Goal: Download file/media

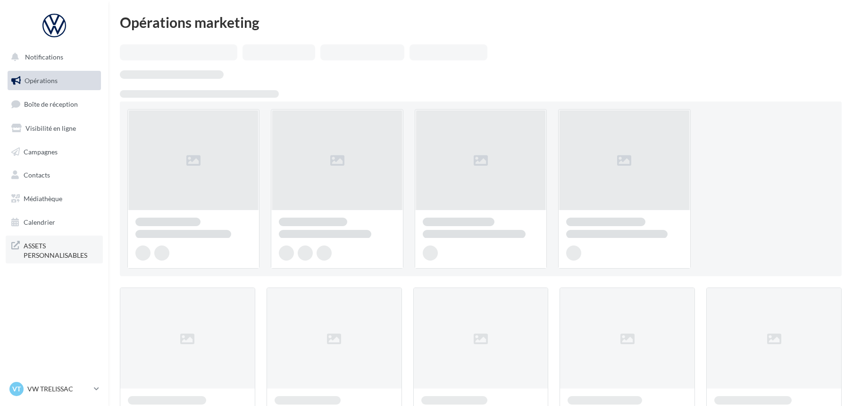
click at [79, 245] on span "ASSETS PERSONNALISABLES" at bounding box center [61, 249] width 74 height 20
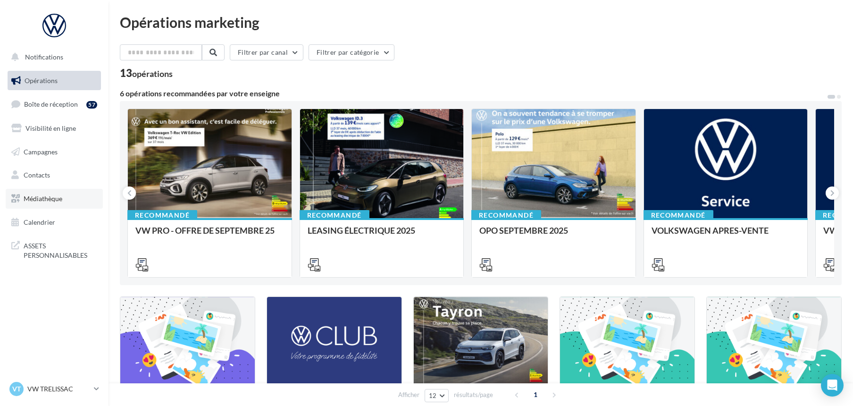
click at [47, 196] on span "Médiathèque" at bounding box center [43, 198] width 39 height 8
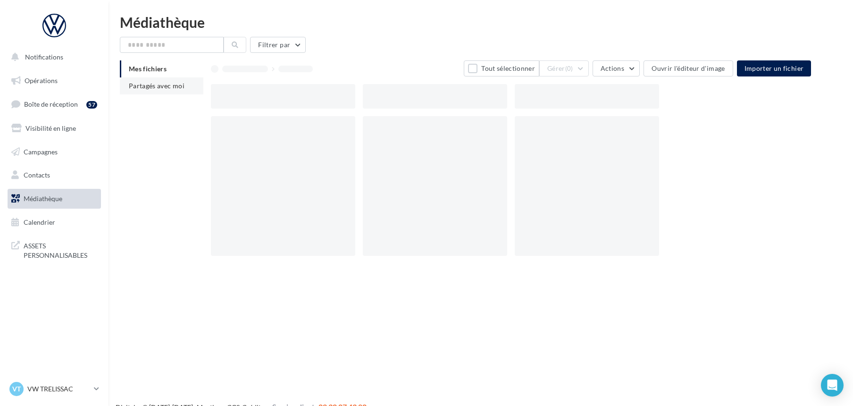
click at [159, 85] on span "Partagés avec moi" at bounding box center [157, 86] width 56 height 8
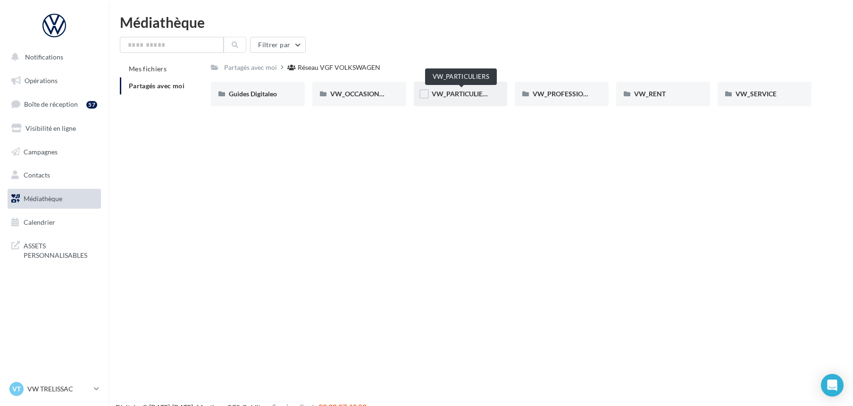
click at [447, 93] on span "VW_PARTICULIERS" at bounding box center [461, 94] width 59 height 8
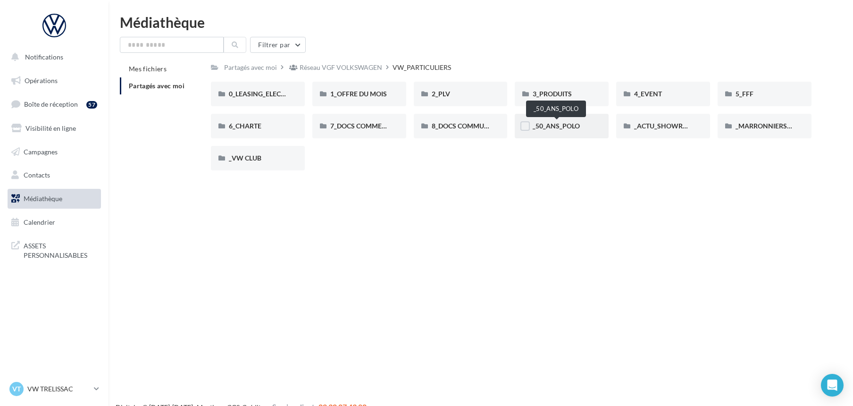
click at [548, 126] on span "_50_ANS_POLO" at bounding box center [556, 126] width 47 height 8
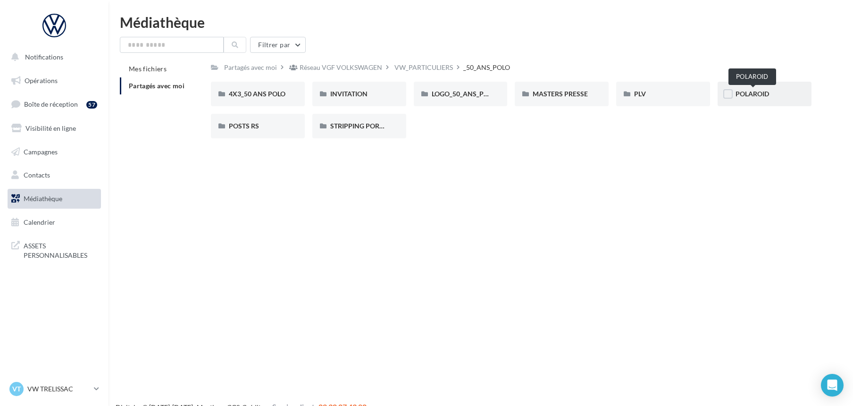
click at [760, 96] on span "POLAROID" at bounding box center [753, 94] width 34 height 8
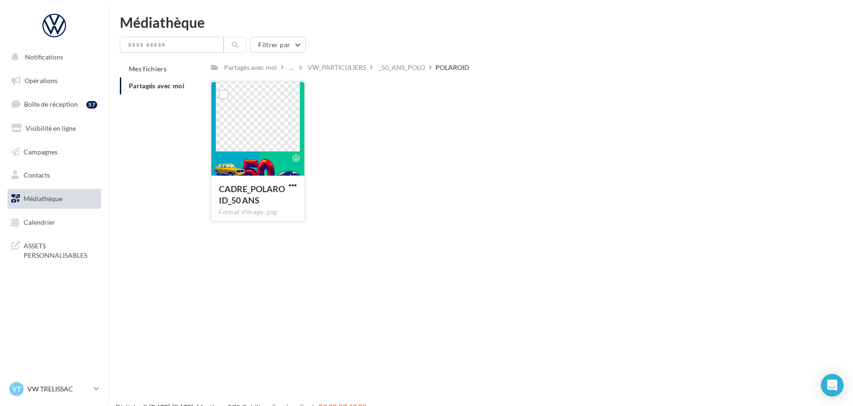
click at [272, 149] on div at bounding box center [257, 129] width 93 height 94
click at [291, 182] on span "button" at bounding box center [293, 185] width 8 height 8
click at [257, 197] on button "Télécharger" at bounding box center [251, 204] width 94 height 25
click at [360, 69] on div "VW_PARTICULIERS" at bounding box center [337, 67] width 59 height 9
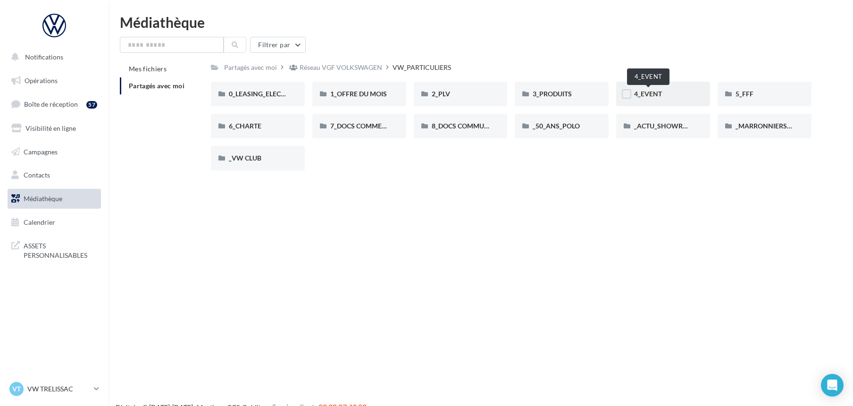
click at [641, 91] on span "4_EVENT" at bounding box center [648, 94] width 28 height 8
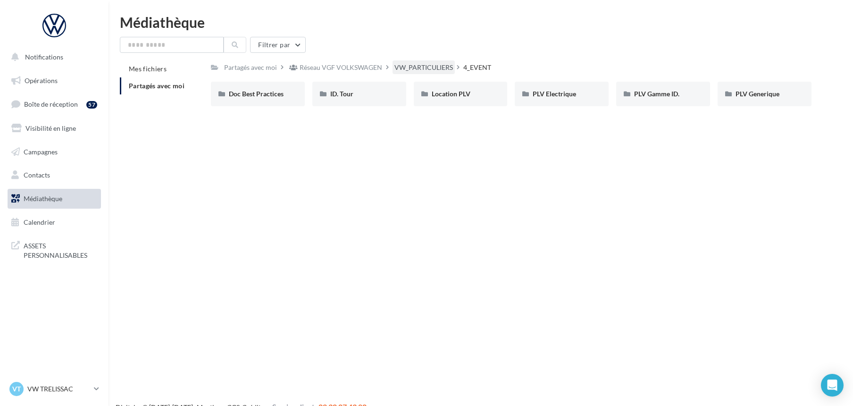
click at [420, 69] on div "VW_PARTICULIERS" at bounding box center [424, 67] width 59 height 9
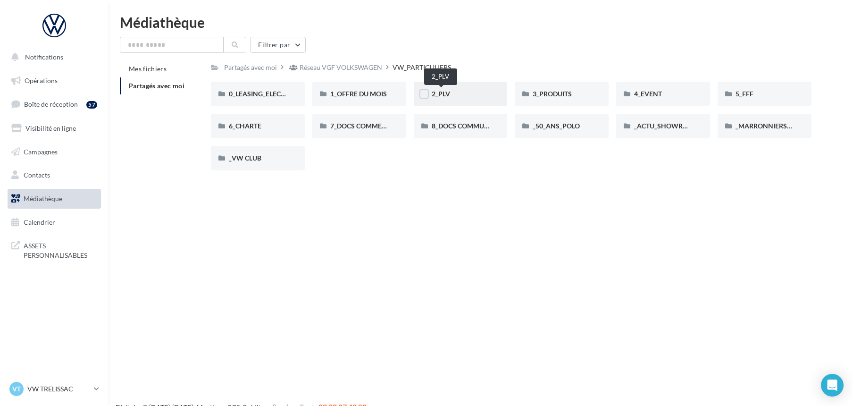
click at [445, 90] on span "2_PLV" at bounding box center [441, 94] width 18 height 8
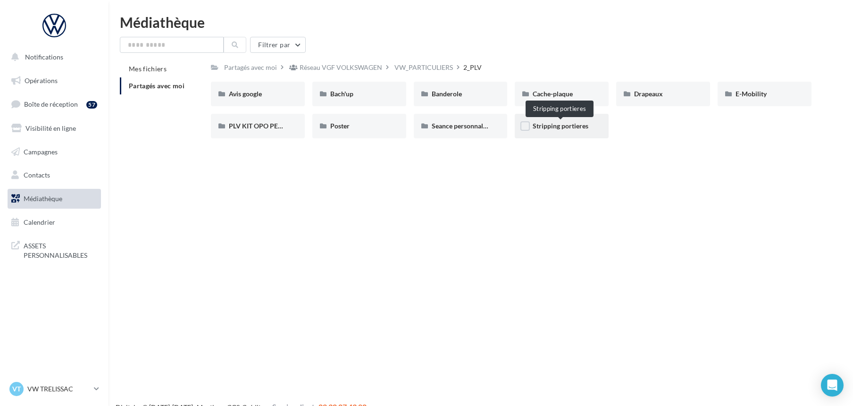
click at [544, 128] on span "Stripping portieres" at bounding box center [561, 126] width 56 height 8
click at [346, 124] on span "Poster" at bounding box center [339, 126] width 19 height 8
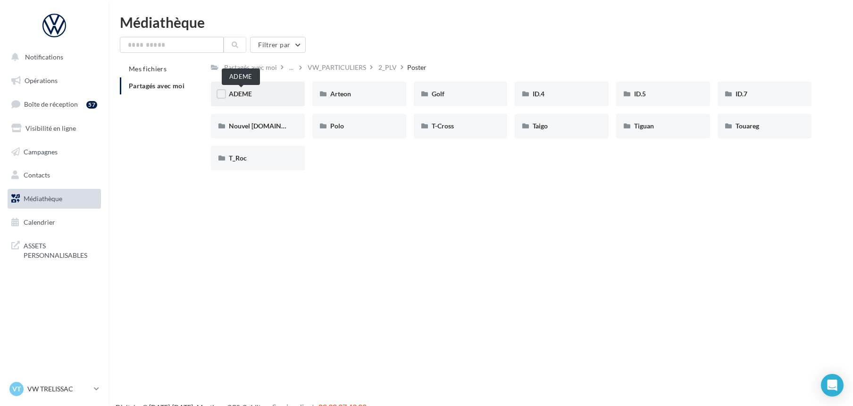
click at [251, 91] on span "ADEME" at bounding box center [240, 94] width 23 height 8
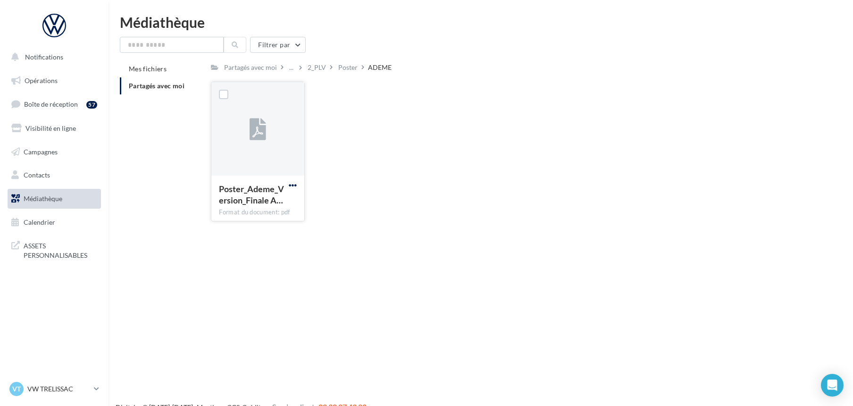
click at [291, 182] on span "button" at bounding box center [293, 185] width 8 height 8
click at [257, 202] on button "Télécharger" at bounding box center [251, 204] width 94 height 25
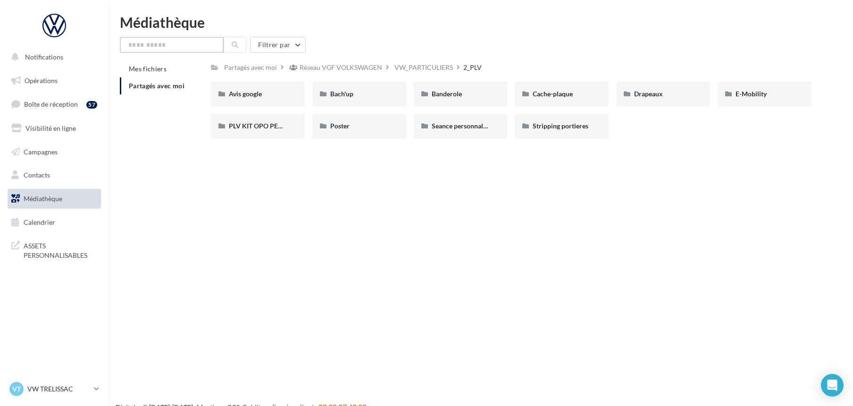
click at [193, 42] on input "text" at bounding box center [172, 45] width 104 height 16
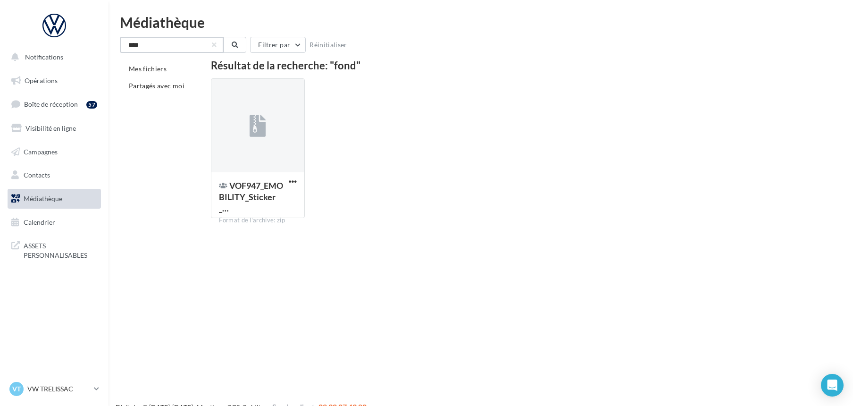
click at [147, 42] on input "****" at bounding box center [172, 45] width 104 height 16
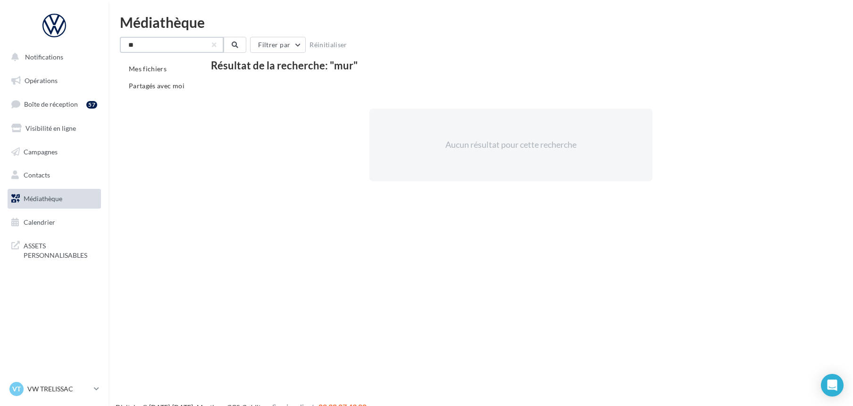
type input "*"
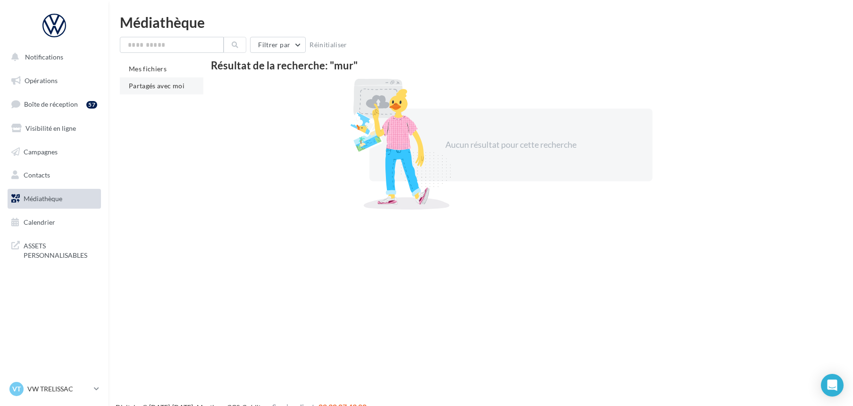
click at [163, 84] on span "Partagés avec moi" at bounding box center [157, 86] width 56 height 8
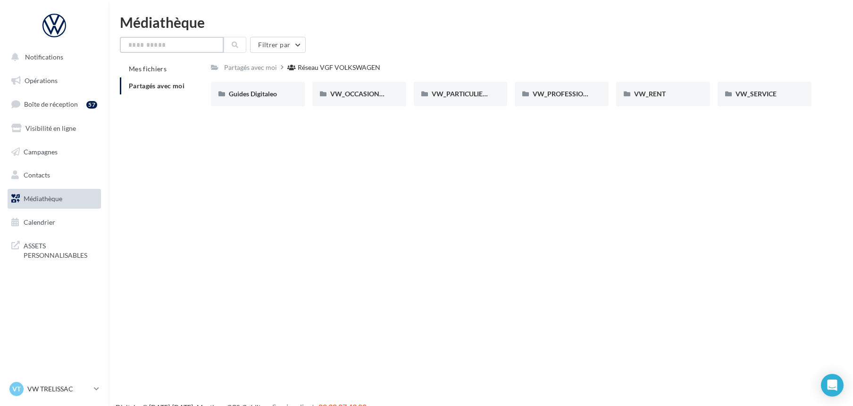
click at [165, 42] on input "text" at bounding box center [172, 45] width 104 height 16
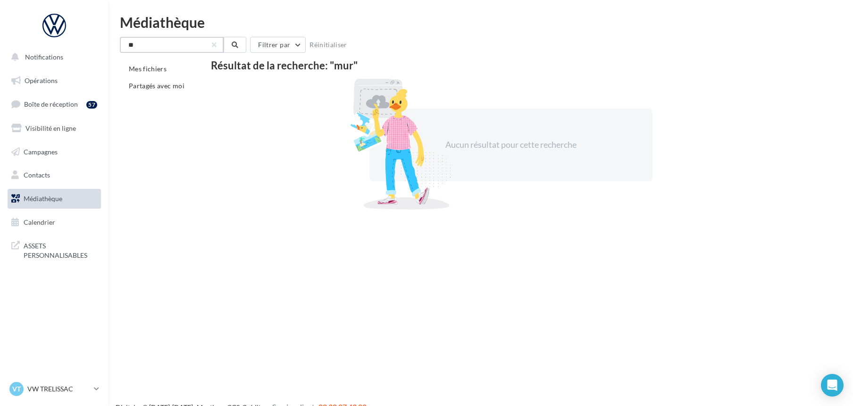
type input "*"
click at [160, 85] on span "Partagés avec moi" at bounding box center [157, 86] width 56 height 8
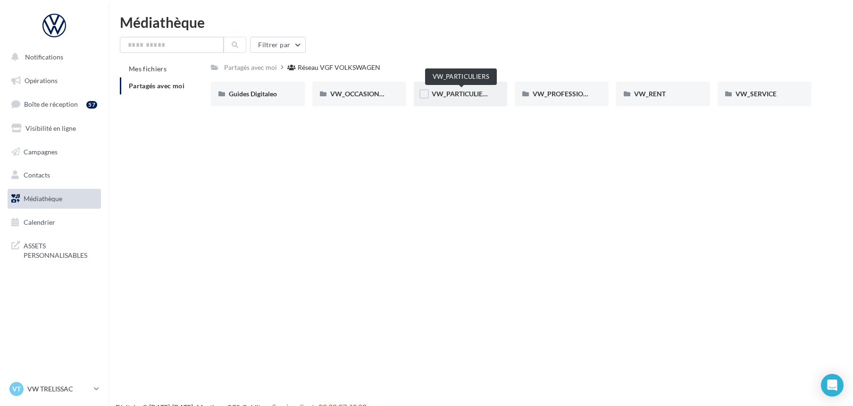
click at [456, 94] on span "VW_PARTICULIERS" at bounding box center [461, 94] width 59 height 8
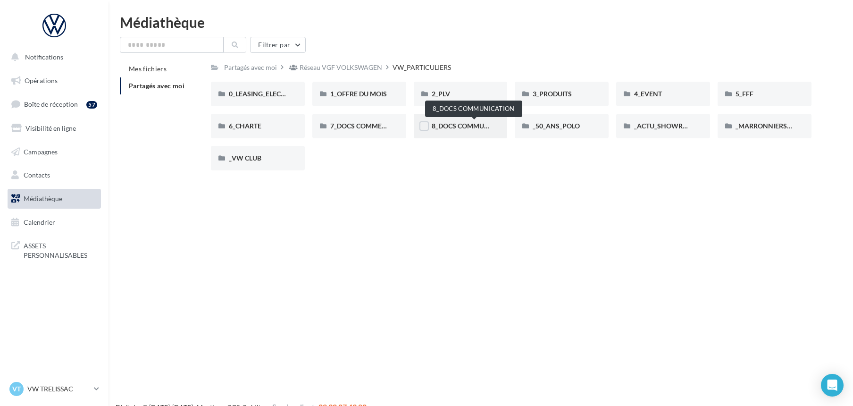
click at [465, 124] on span "8_DOCS COMMUNICATION" at bounding box center [474, 126] width 84 height 8
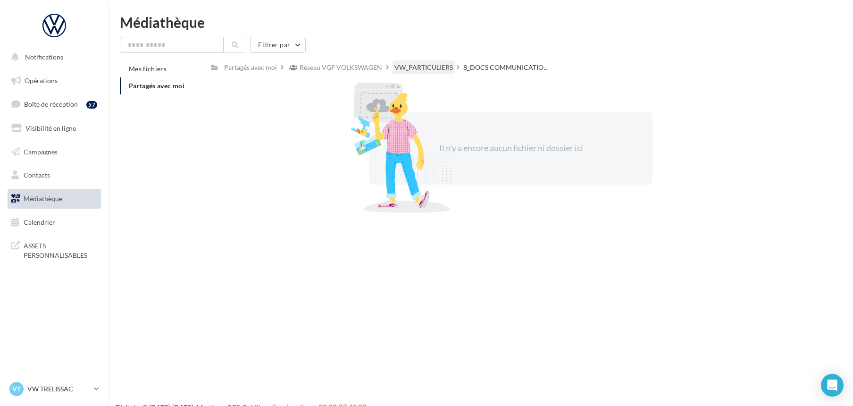
click at [418, 61] on div "VW_PARTICULIERS" at bounding box center [424, 67] width 62 height 14
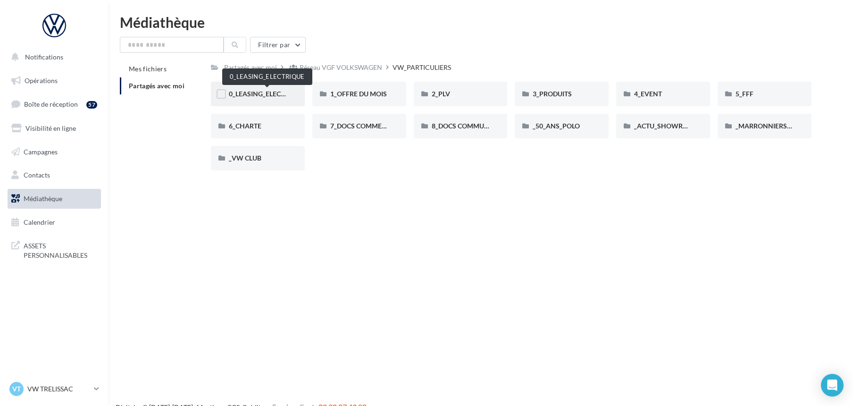
click at [270, 97] on span "0_LEASING_ELECTRIQUE" at bounding box center [267, 94] width 76 height 8
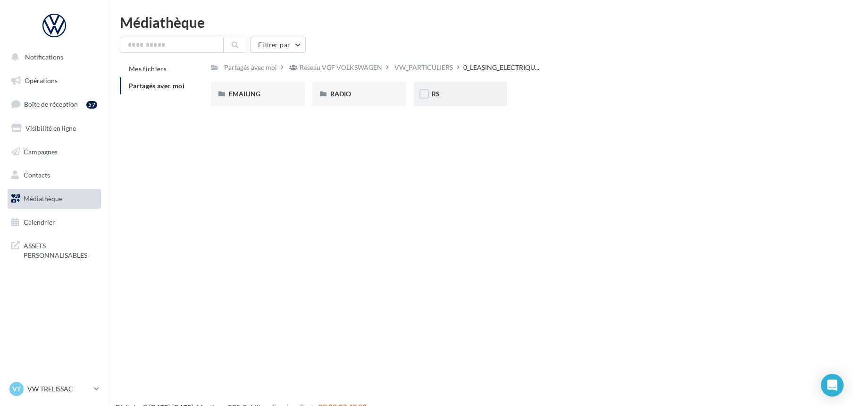
click at [430, 91] on div "RS" at bounding box center [461, 94] width 94 height 25
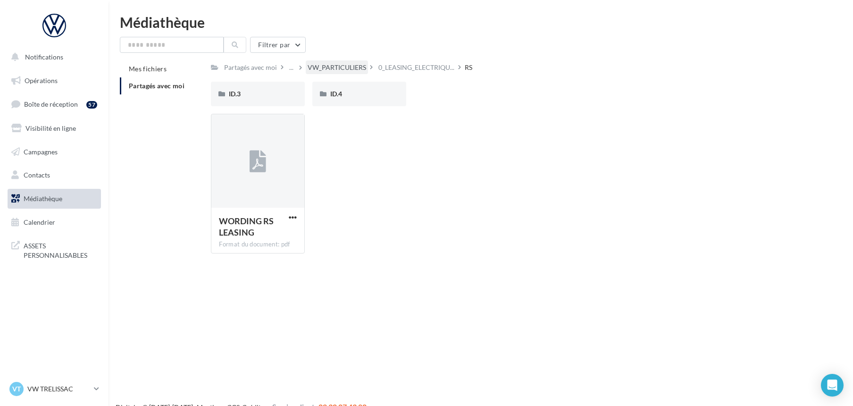
click at [317, 65] on div "VW_PARTICULIERS" at bounding box center [337, 67] width 59 height 9
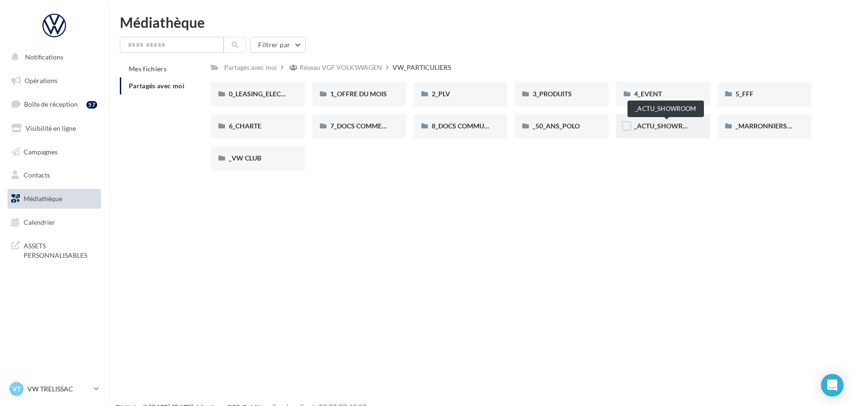
click at [665, 125] on span "_ACTU_SHOWROOM" at bounding box center [666, 126] width 65 height 8
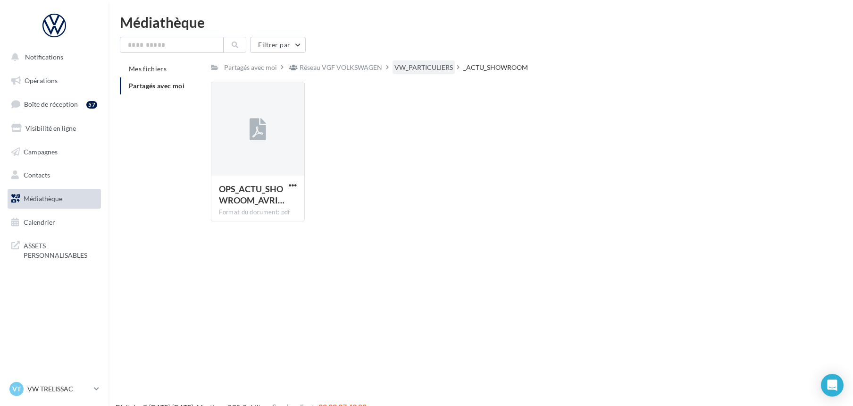
click at [410, 68] on div "VW_PARTICULIERS" at bounding box center [424, 67] width 59 height 9
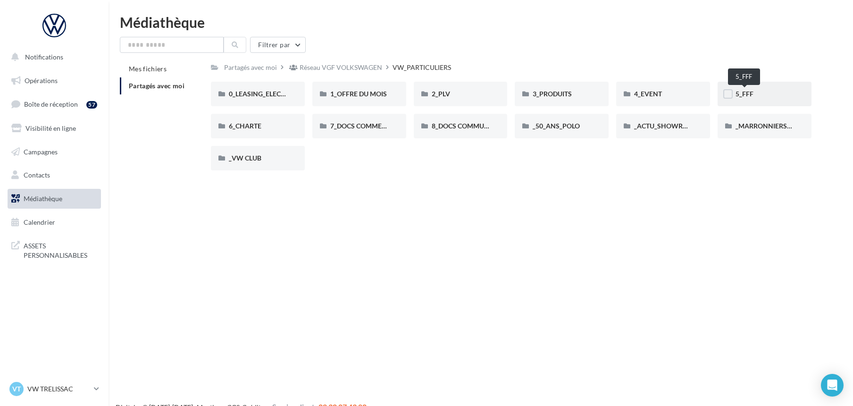
click at [751, 93] on span "5_FFF" at bounding box center [745, 94] width 18 height 8
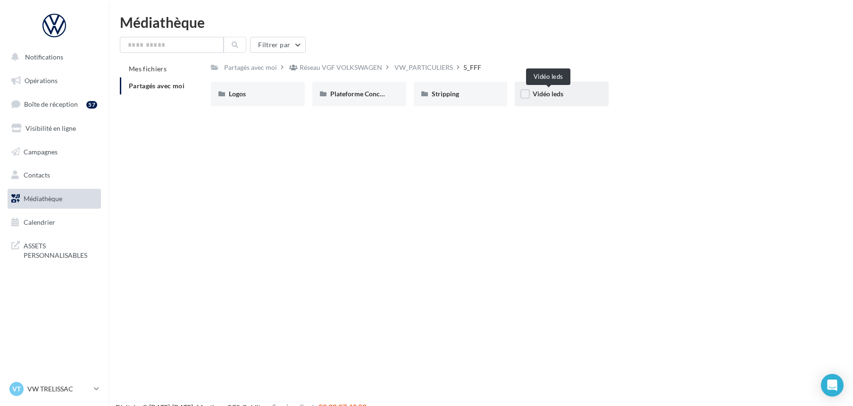
click at [556, 94] on span "Vidéo leds" at bounding box center [548, 94] width 31 height 8
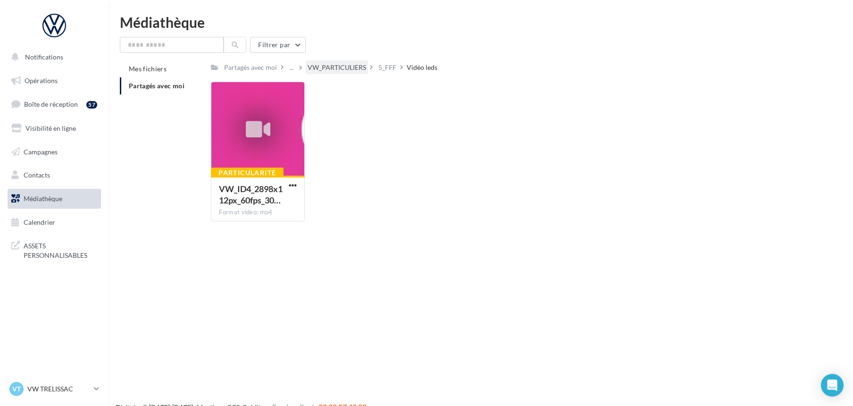
click at [350, 63] on div "VW_PARTICULIERS" at bounding box center [337, 67] width 59 height 9
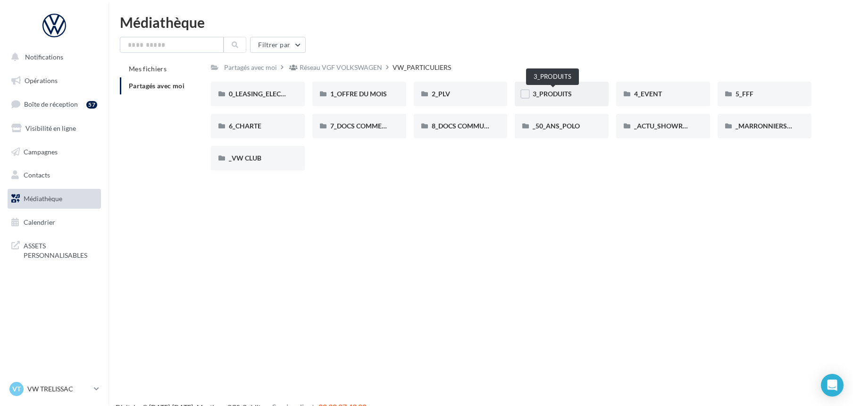
click at [545, 96] on span "3_PRODUITS" at bounding box center [552, 94] width 39 height 8
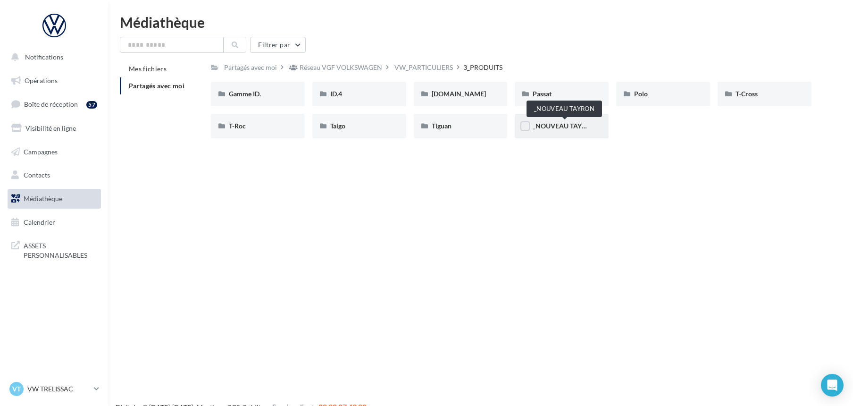
click at [542, 125] on span "_NOUVEAU TAYRON" at bounding box center [565, 126] width 64 height 8
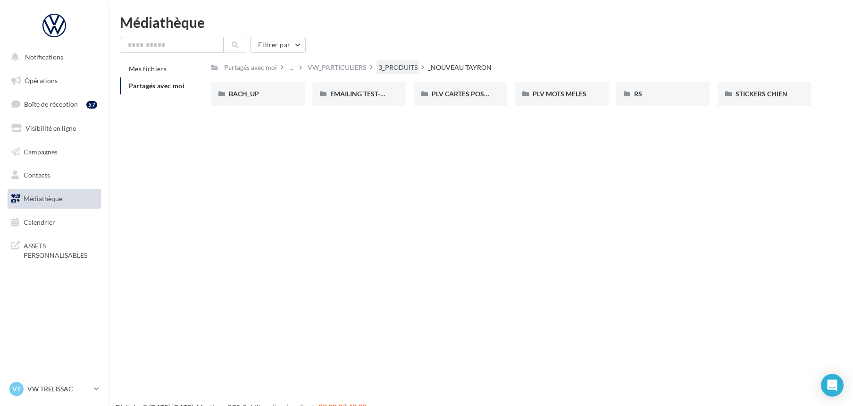
click at [399, 63] on div "3_PRODUITS" at bounding box center [398, 67] width 39 height 9
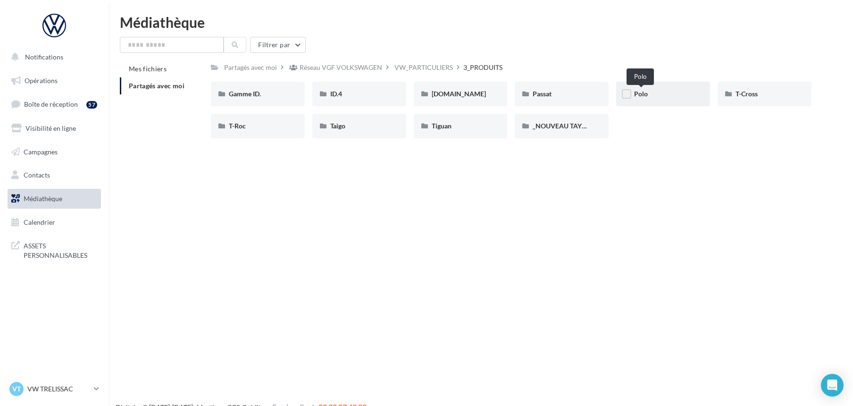
click at [635, 91] on span "Polo" at bounding box center [641, 94] width 14 height 8
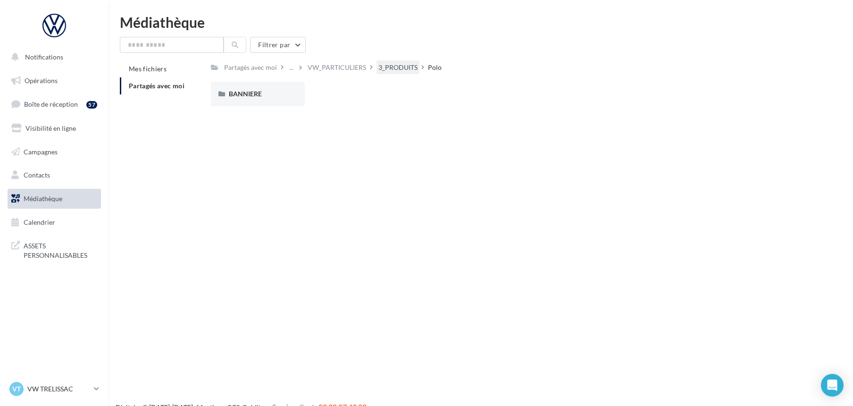
click at [393, 67] on div "3_PRODUITS" at bounding box center [398, 67] width 39 height 9
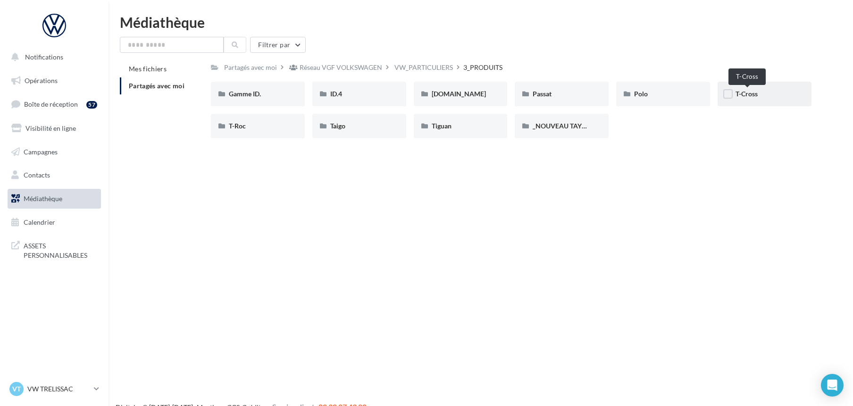
click at [744, 95] on span "T-Cross" at bounding box center [747, 94] width 22 height 8
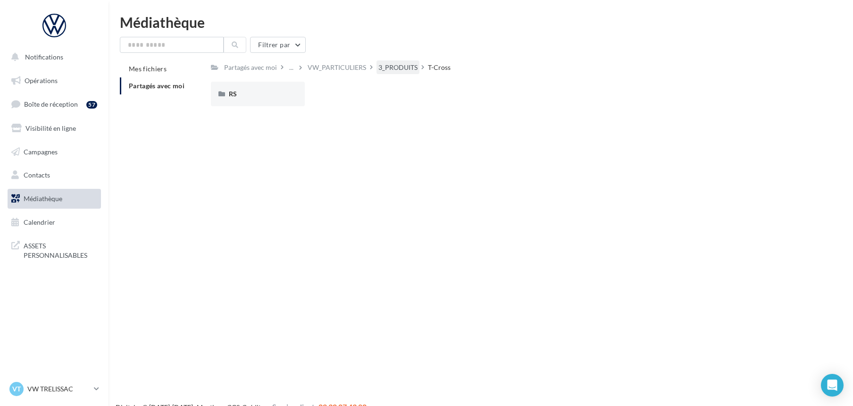
click at [385, 68] on div "3_PRODUITS" at bounding box center [398, 67] width 39 height 9
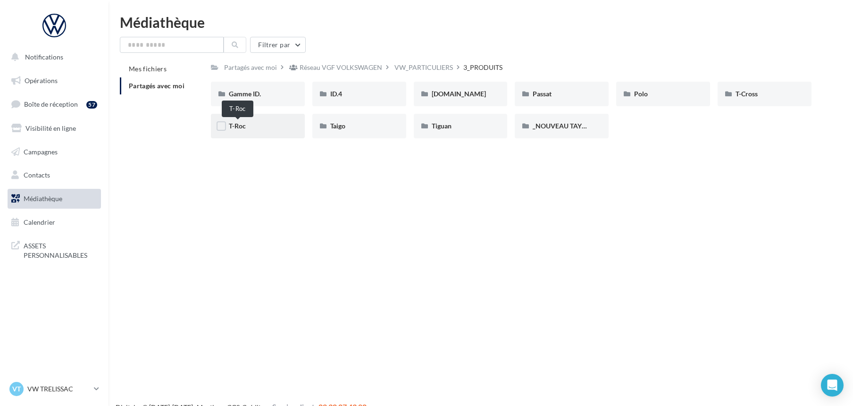
click at [239, 126] on span "T-Roc" at bounding box center [237, 126] width 17 height 8
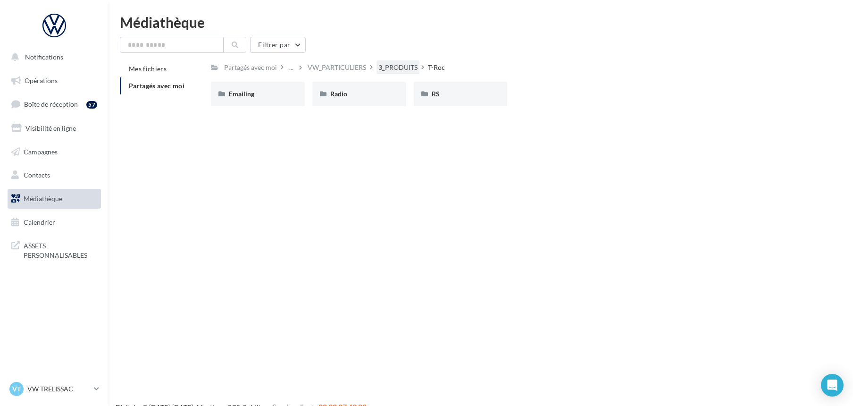
click at [388, 67] on div "3_PRODUITS" at bounding box center [398, 67] width 39 height 9
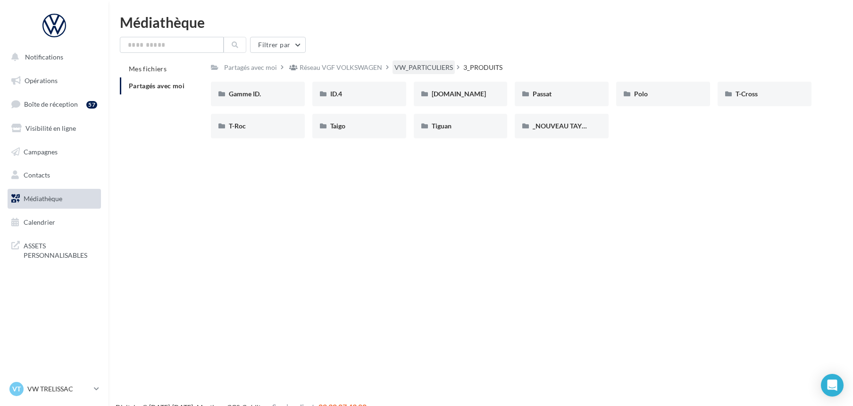
click at [405, 65] on div "VW_PARTICULIERS" at bounding box center [424, 67] width 59 height 9
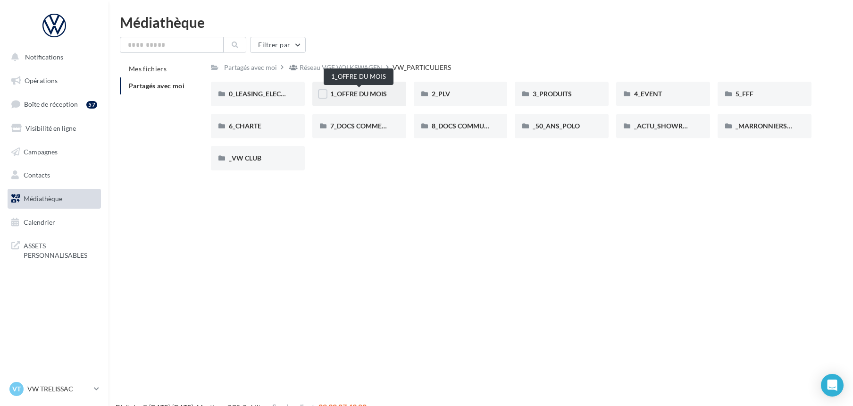
click at [366, 93] on span "1_OFFRE DU MOIS" at bounding box center [358, 94] width 57 height 8
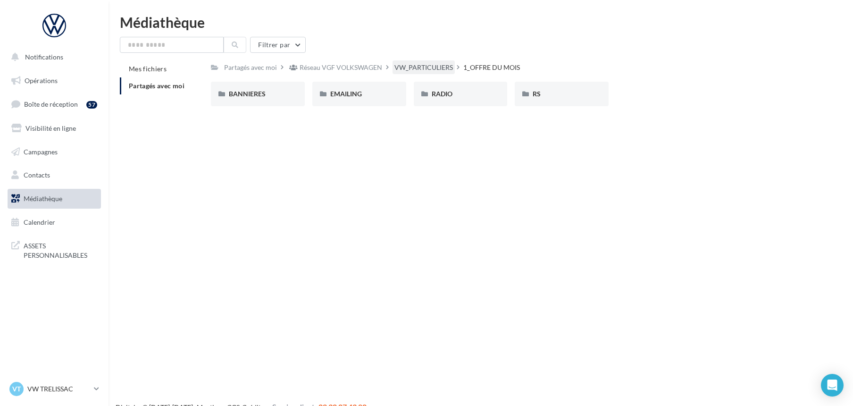
click at [412, 67] on div "VW_PARTICULIERS" at bounding box center [424, 67] width 59 height 9
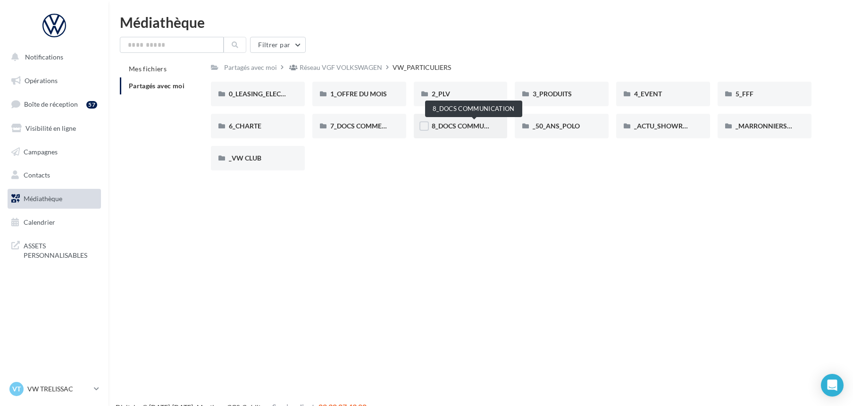
click at [480, 125] on span "8_DOCS COMMUNICATION" at bounding box center [474, 126] width 84 height 8
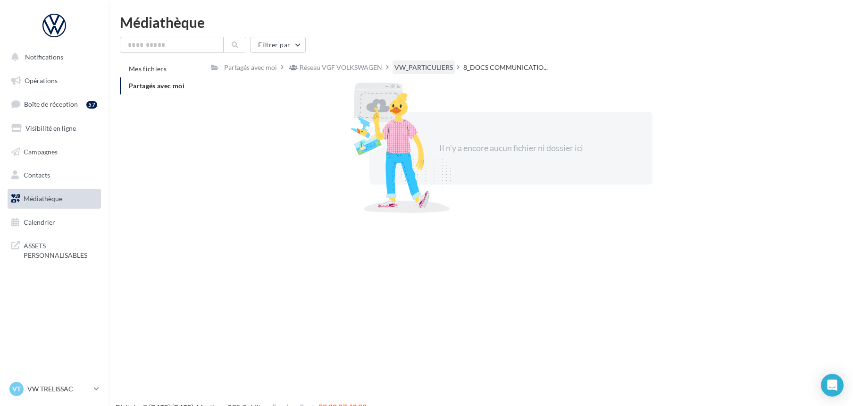
click at [405, 67] on div "VW_PARTICULIERS" at bounding box center [424, 67] width 59 height 9
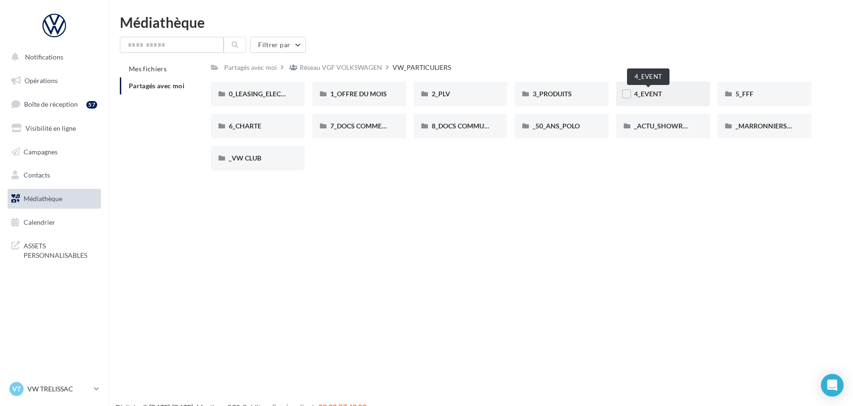
click at [643, 95] on span "4_EVENT" at bounding box center [648, 94] width 28 height 8
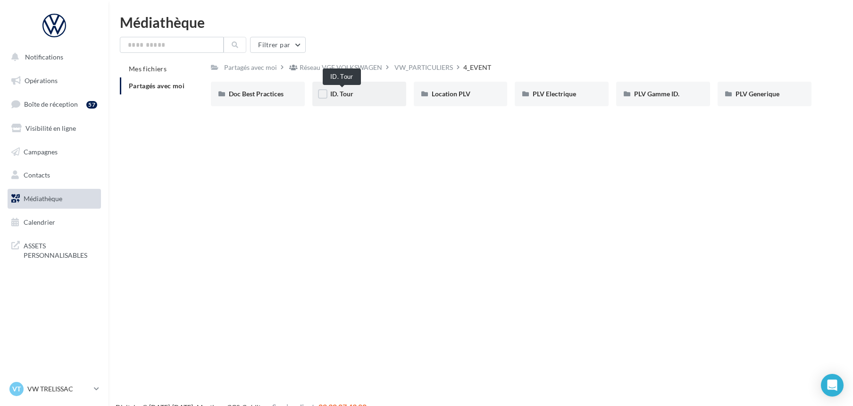
click at [344, 91] on span "ID. Tour" at bounding box center [341, 94] width 23 height 8
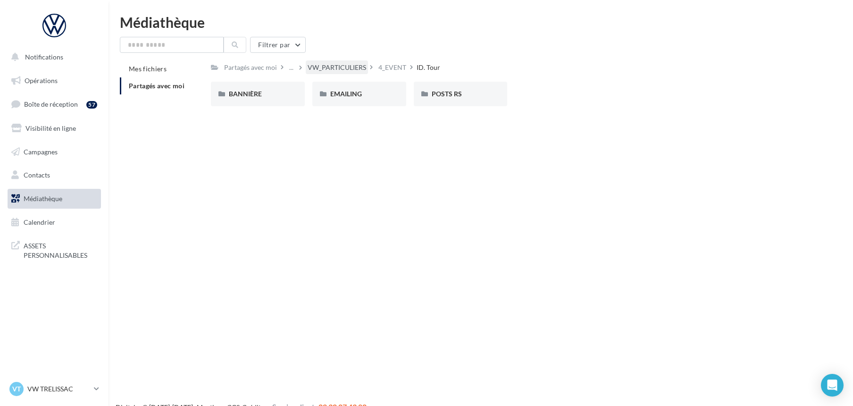
click at [334, 64] on div "VW_PARTICULIERS" at bounding box center [337, 67] width 59 height 9
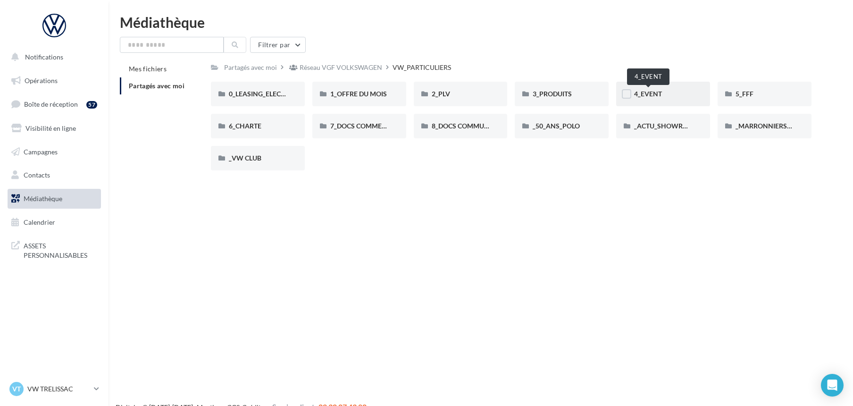
click at [645, 91] on span "4_EVENT" at bounding box center [648, 94] width 28 height 8
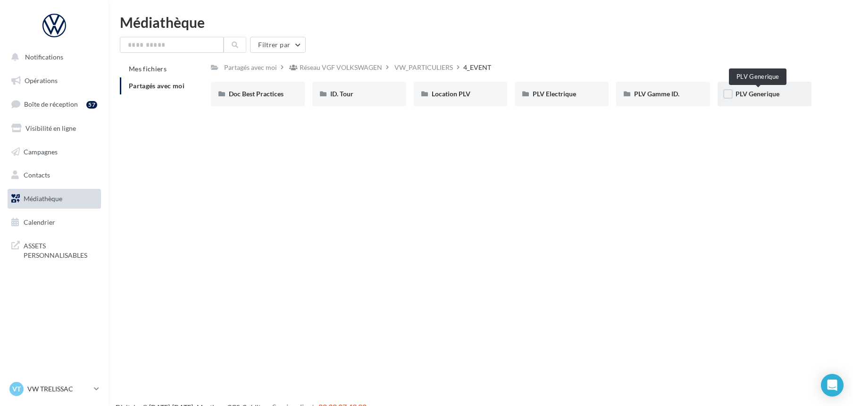
click at [743, 92] on span "PLV Generique" at bounding box center [758, 94] width 44 height 8
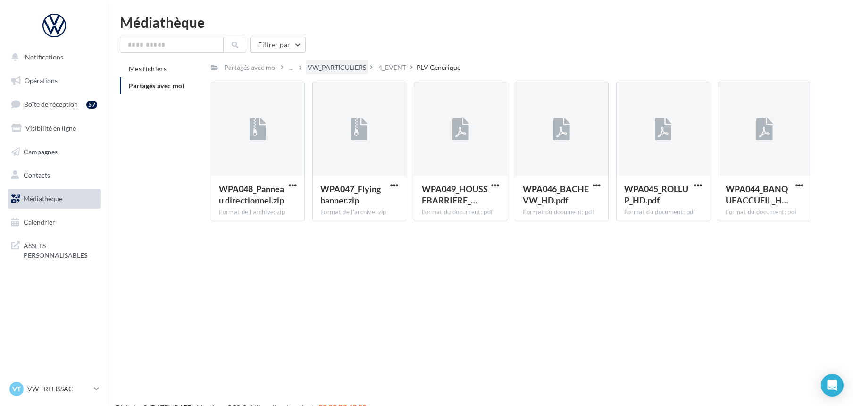
click at [344, 65] on div "VW_PARTICULIERS" at bounding box center [337, 67] width 59 height 9
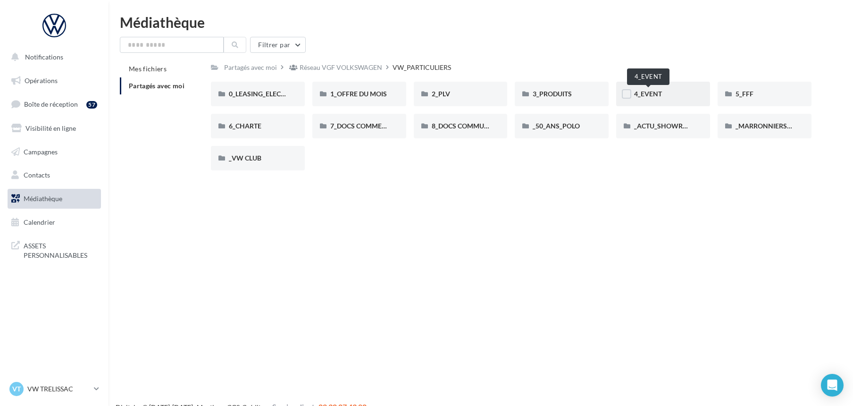
click at [652, 93] on span "4_EVENT" at bounding box center [648, 94] width 28 height 8
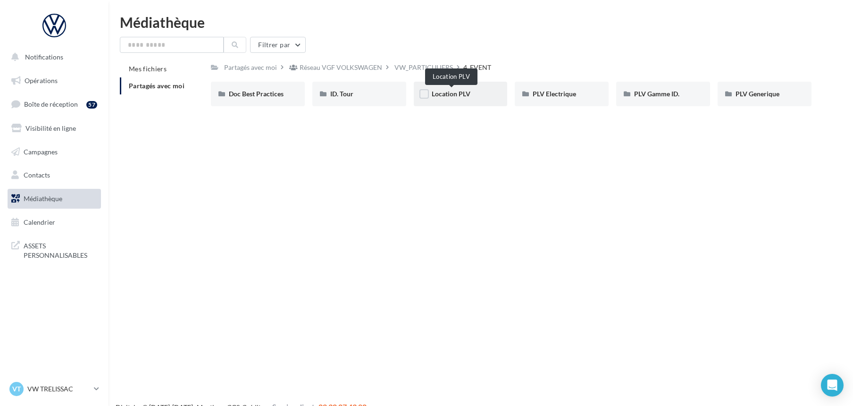
click at [435, 93] on span "Location PLV" at bounding box center [451, 94] width 39 height 8
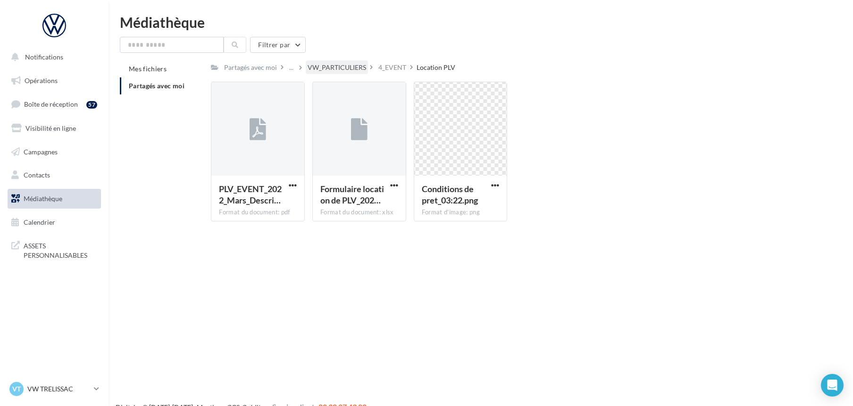
click at [341, 66] on div "VW_PARTICULIERS" at bounding box center [337, 67] width 59 height 9
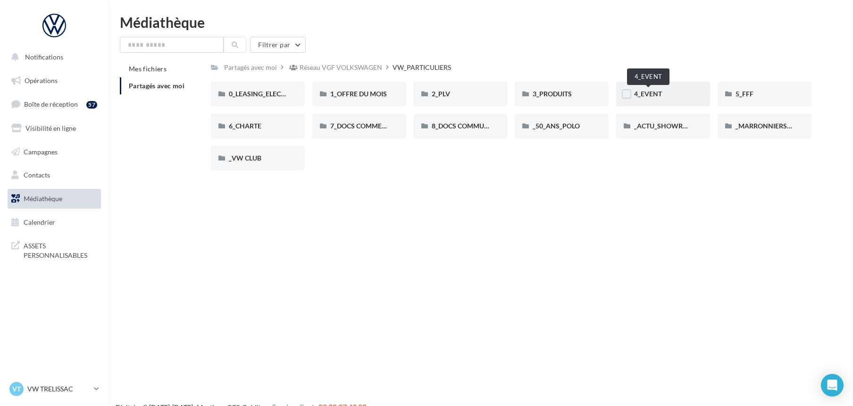
click at [637, 94] on span "4_EVENT" at bounding box center [648, 94] width 28 height 8
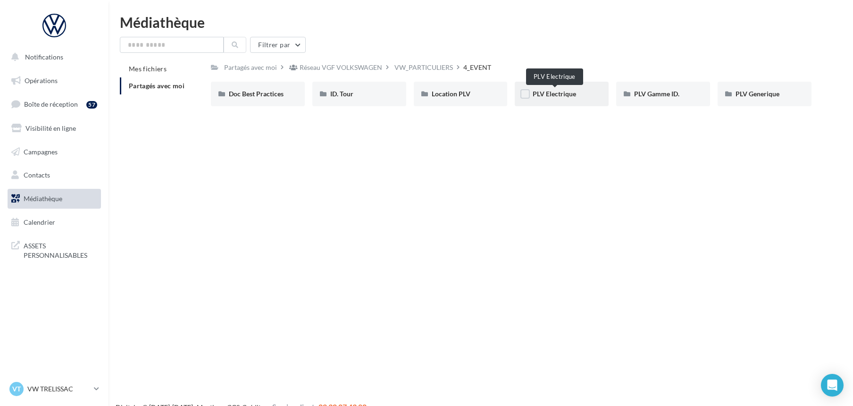
click at [561, 91] on span "PLV Electrique" at bounding box center [554, 94] width 43 height 8
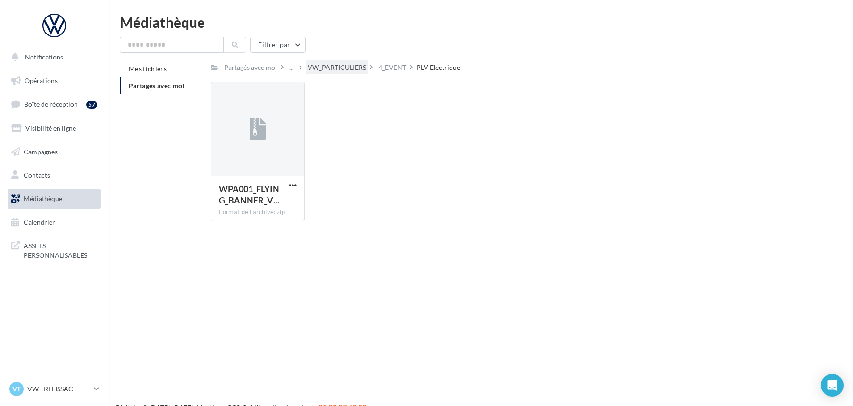
click at [344, 68] on div "VW_PARTICULIERS" at bounding box center [337, 67] width 59 height 9
